Goal: Navigation & Orientation: Find specific page/section

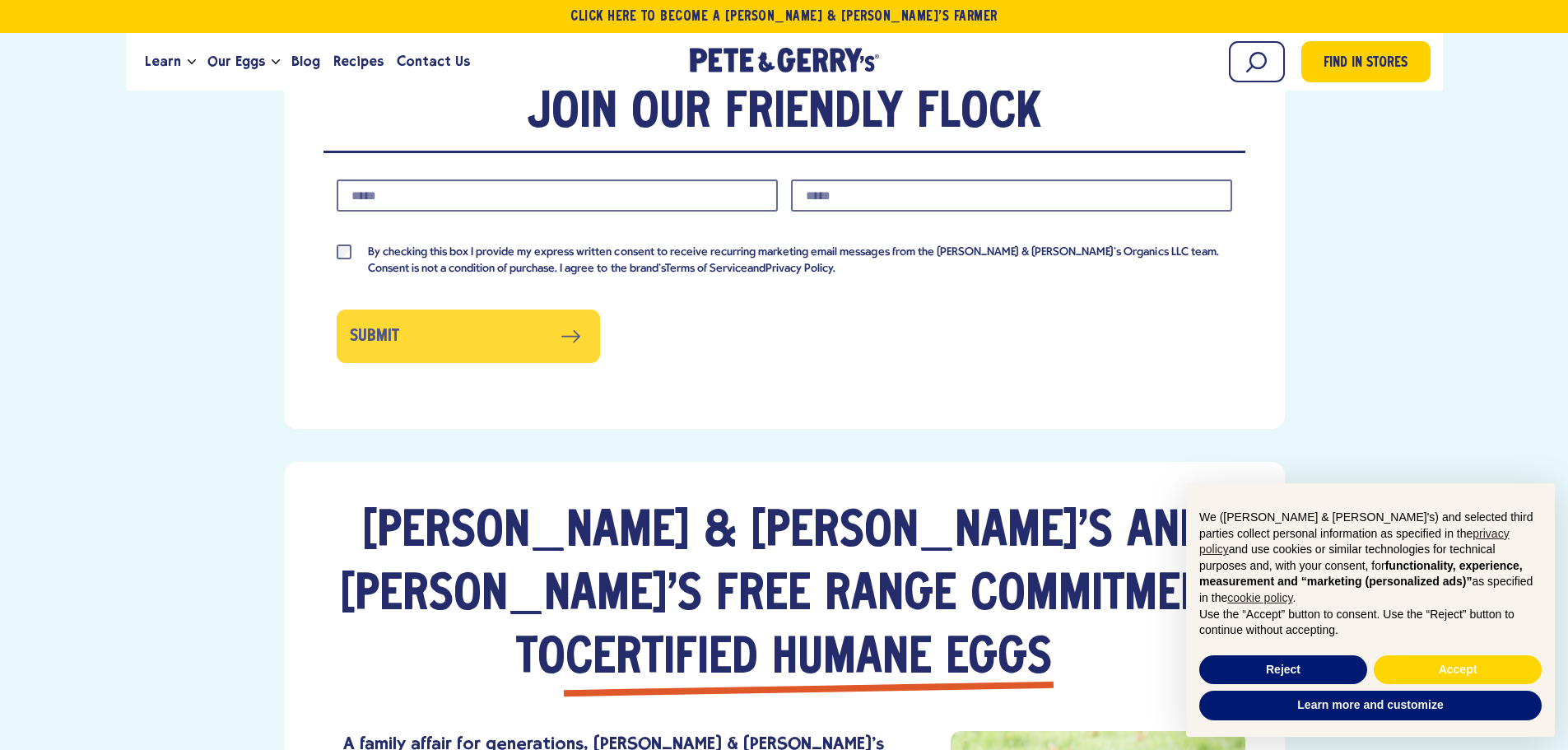
scroll to position [1563, 0]
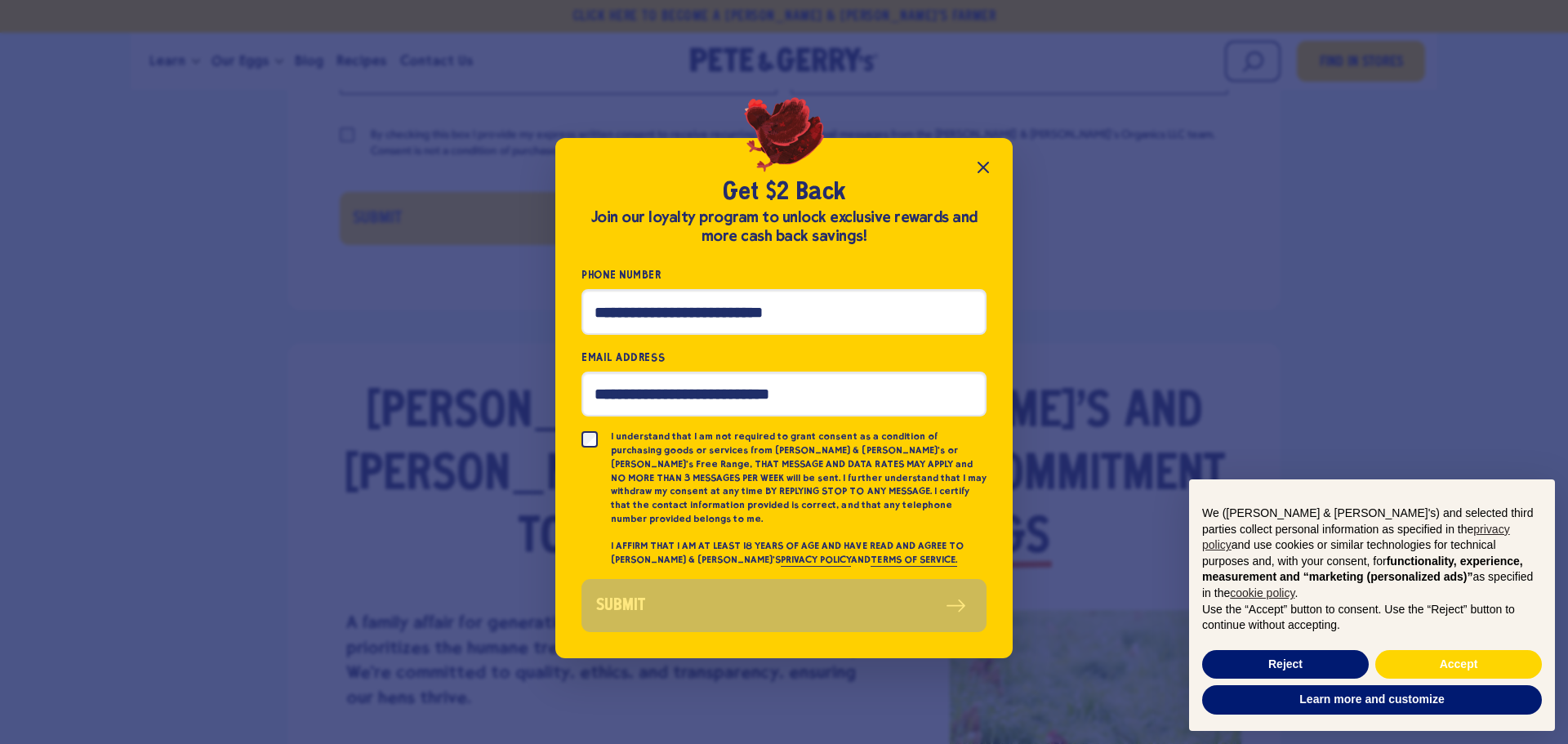
click at [972, 169] on button "Close popup" at bounding box center [983, 167] width 33 height 33
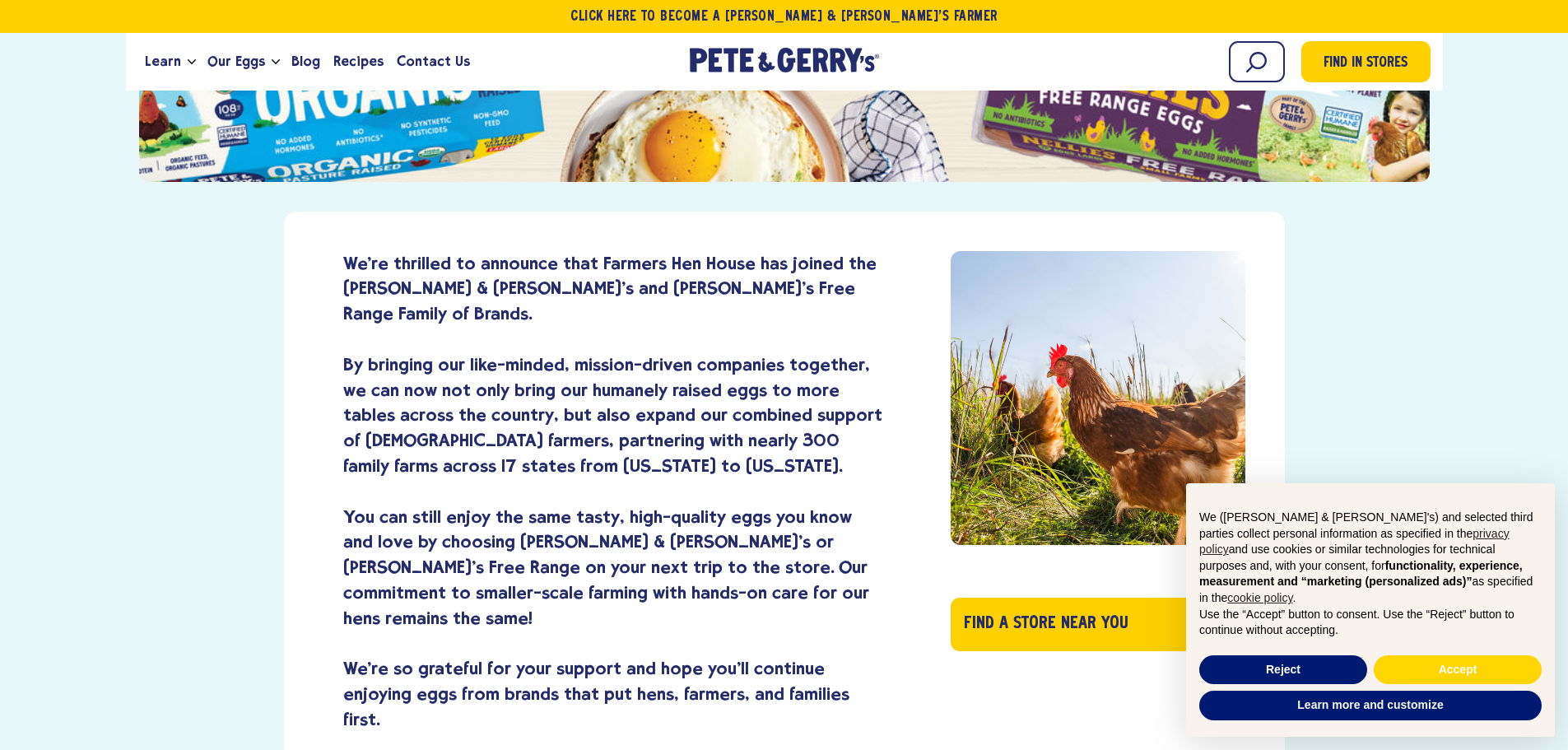
scroll to position [659, 0]
